Goal: Task Accomplishment & Management: Complete application form

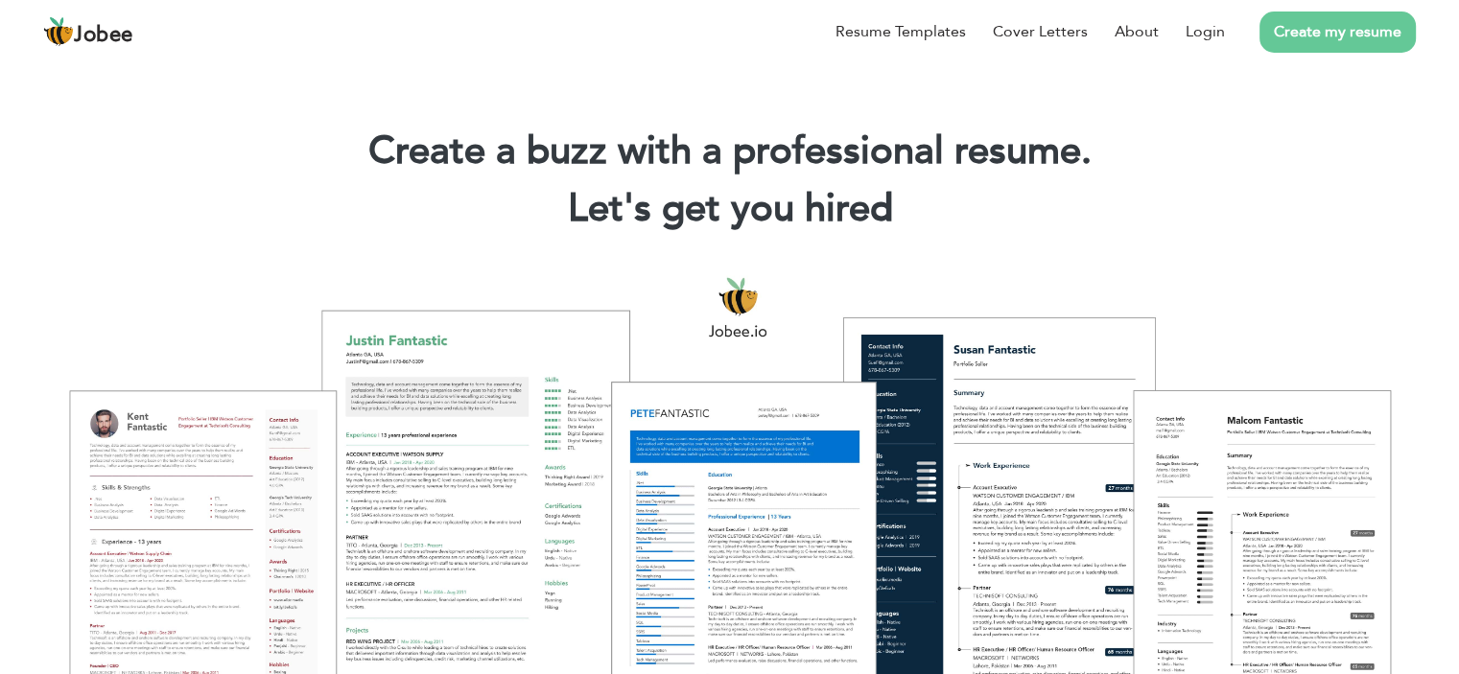
click at [1320, 37] on link "Create my resume" at bounding box center [1337, 32] width 156 height 41
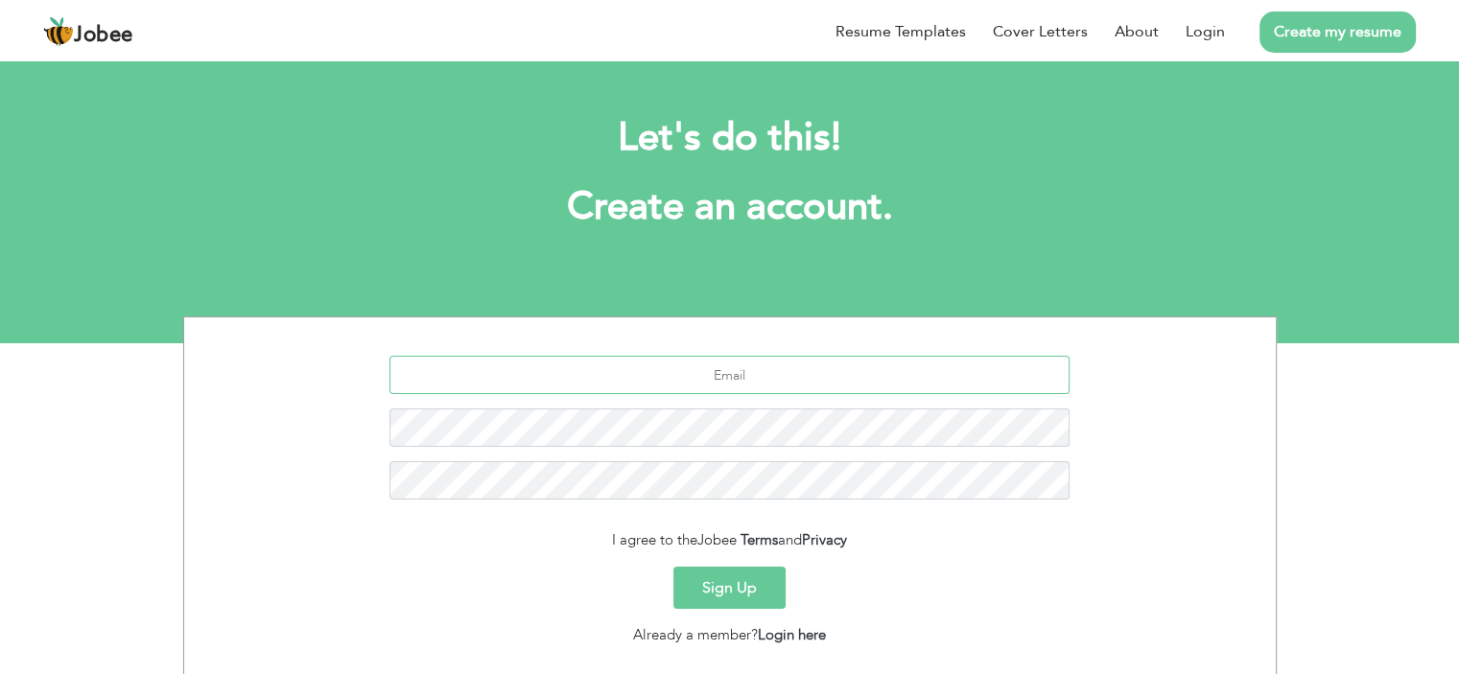
click at [794, 367] on input "text" at bounding box center [729, 375] width 680 height 38
click at [775, 594] on button "Sign Up" at bounding box center [729, 588] width 112 height 42
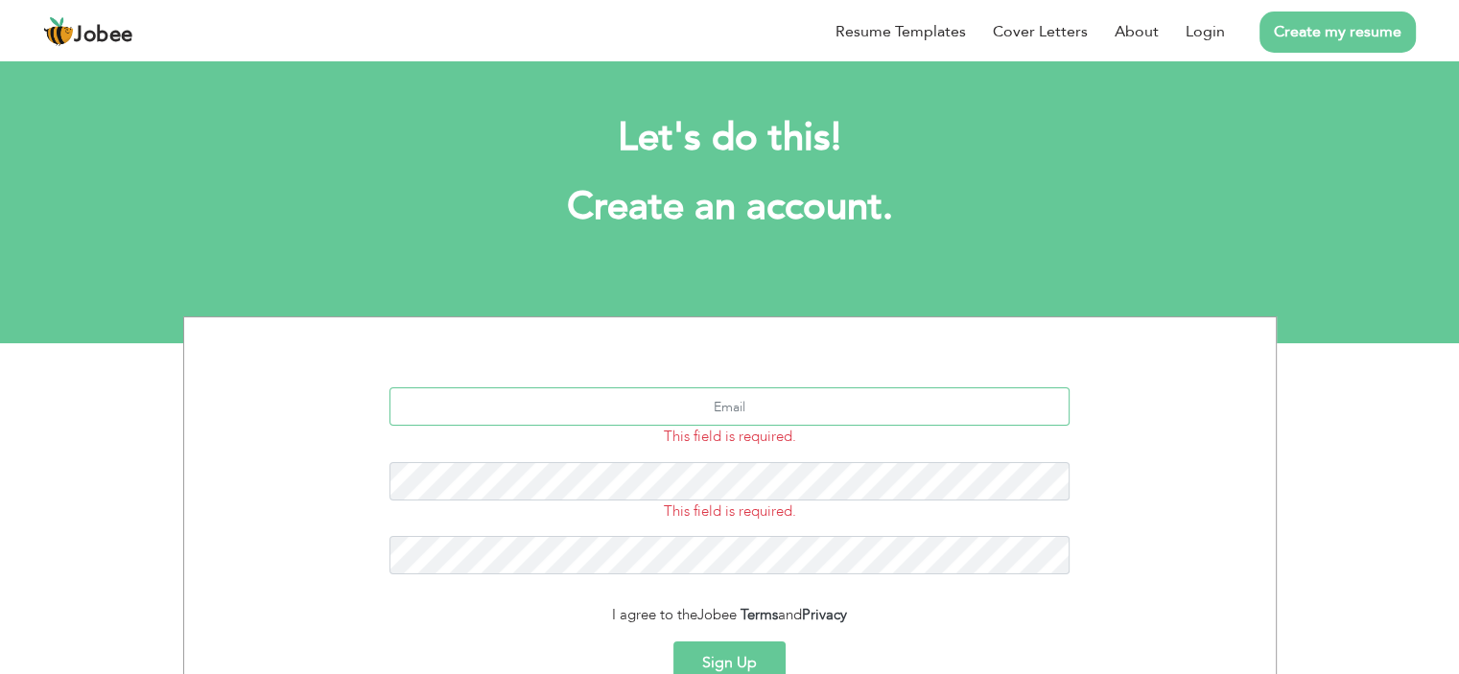
click at [797, 403] on input "text" at bounding box center [729, 407] width 680 height 38
type input "[EMAIL_ADDRESS][DOMAIN_NAME]"
click at [764, 651] on button "Sign Up" at bounding box center [729, 663] width 112 height 42
